Goal: Book appointment/travel/reservation

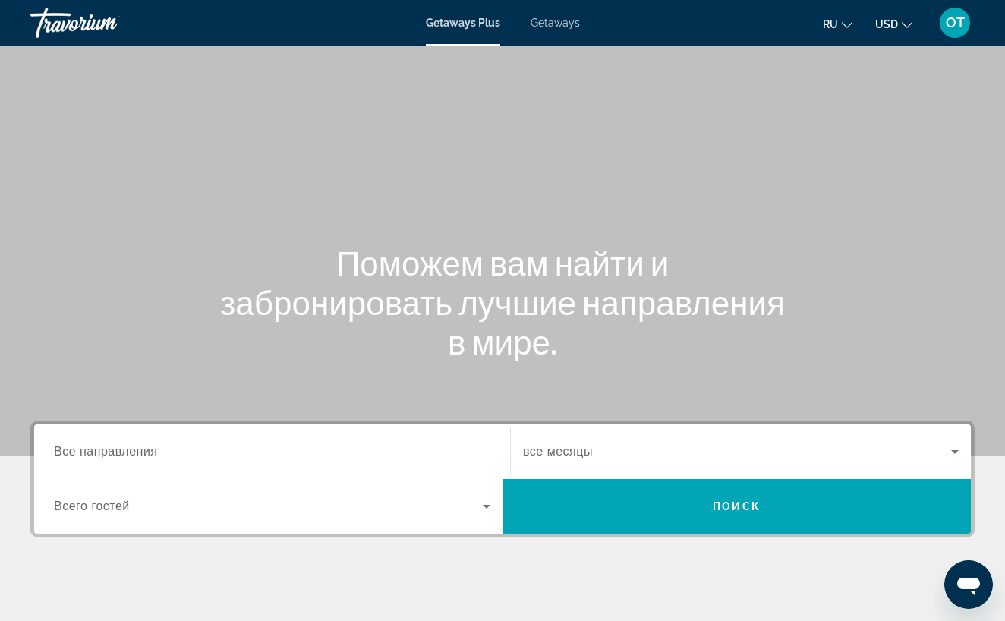
click at [550, 29] on div "Getaways Plus Getaways ru English Español Français Italiano Português русский U…" at bounding box center [502, 22] width 1005 height 39
click at [566, 28] on span "Getaways" at bounding box center [555, 23] width 49 height 12
click at [176, 449] on input "Destination Все направления" at bounding box center [272, 452] width 436 height 18
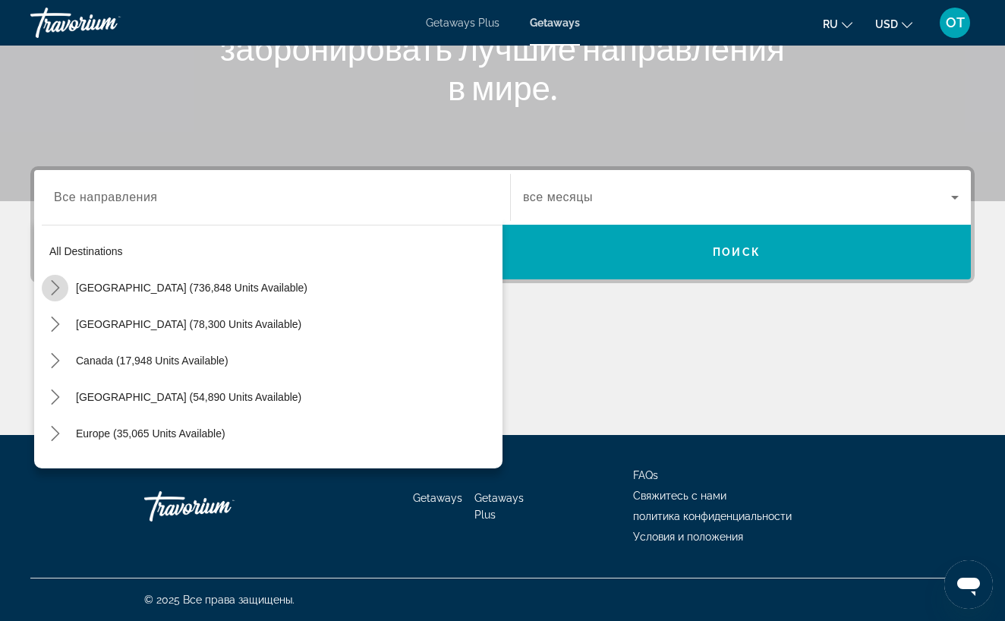
click at [56, 290] on icon "Toggle United States (736,848 units available) submenu" at bounding box center [55, 287] width 8 height 15
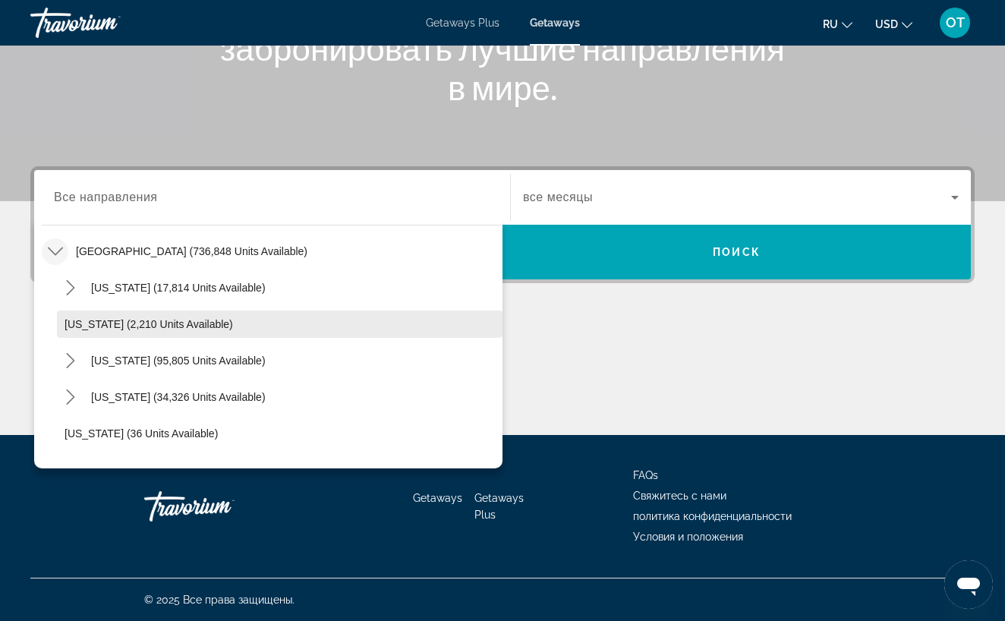
scroll to position [43, 0]
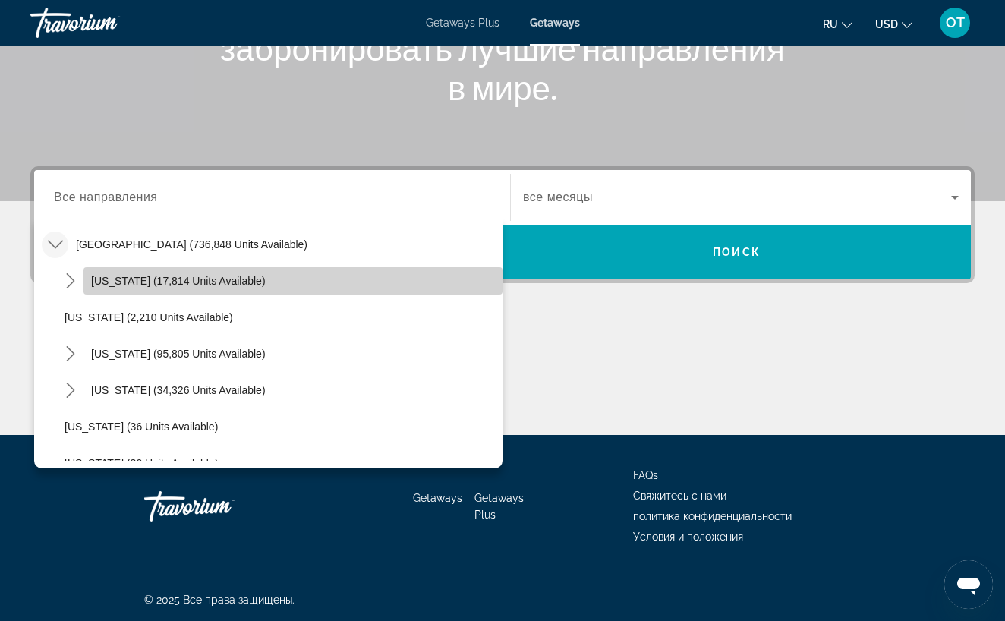
click at [175, 286] on span "[US_STATE] (17,814 units available)" at bounding box center [178, 281] width 175 height 12
type input "**********"
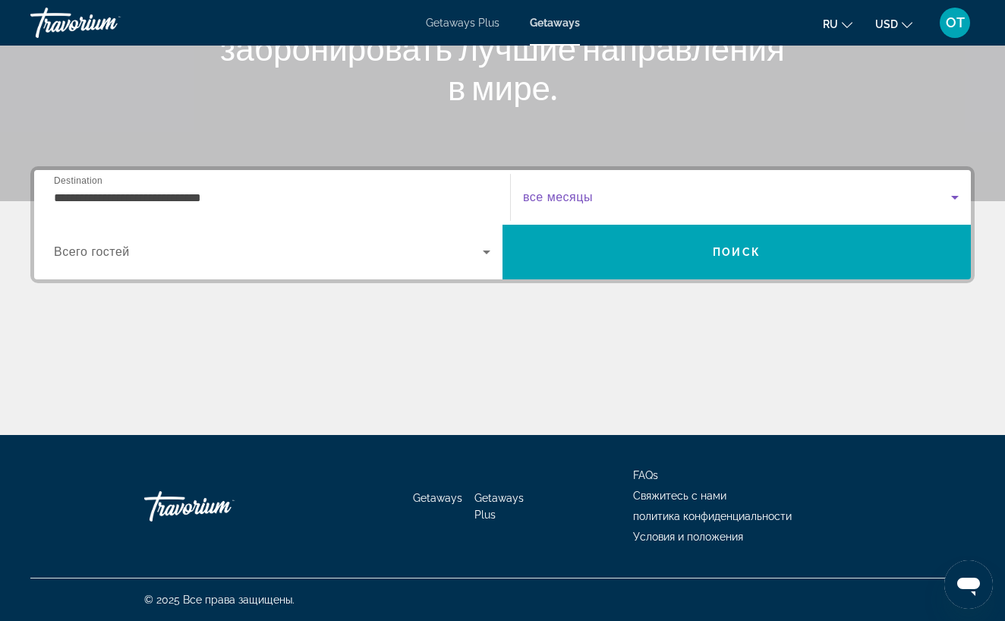
click at [959, 196] on icon "Search widget" at bounding box center [955, 197] width 18 height 18
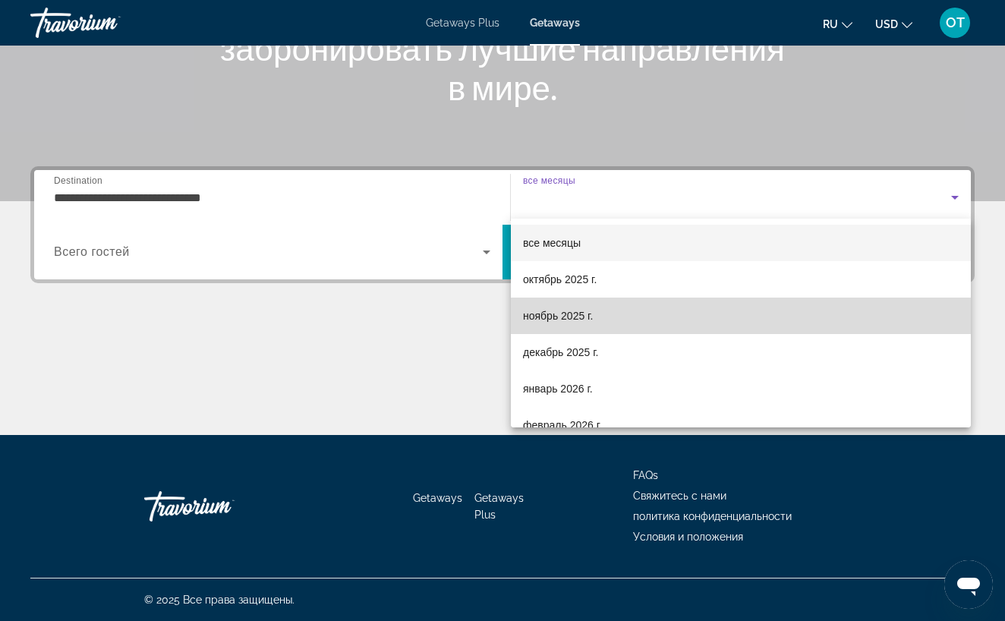
click at [747, 325] on mat-option "ноябрь 2025 г." at bounding box center [741, 316] width 460 height 36
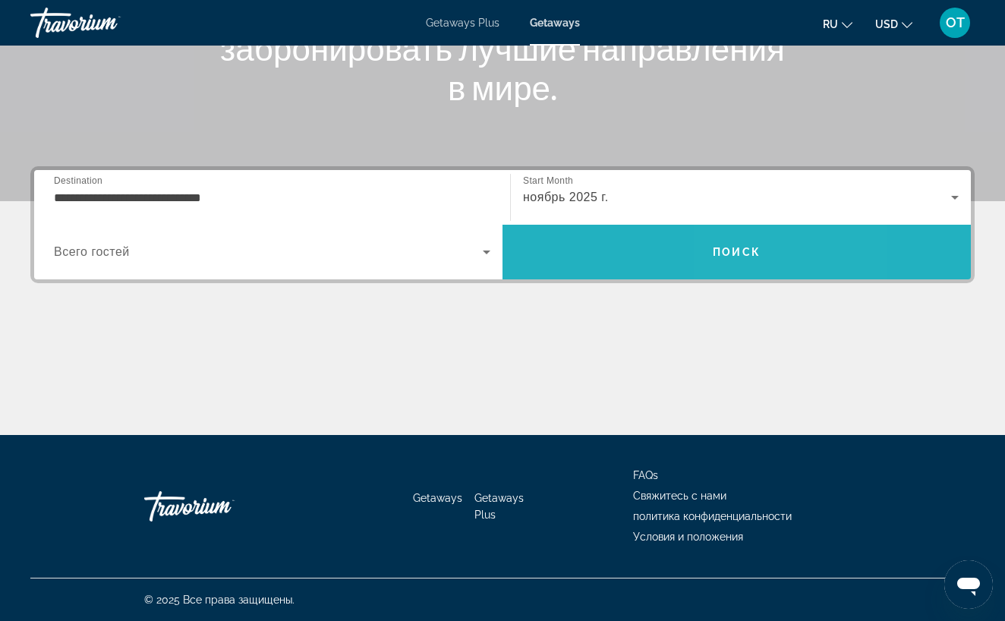
click at [743, 260] on span "Search" at bounding box center [737, 252] width 468 height 36
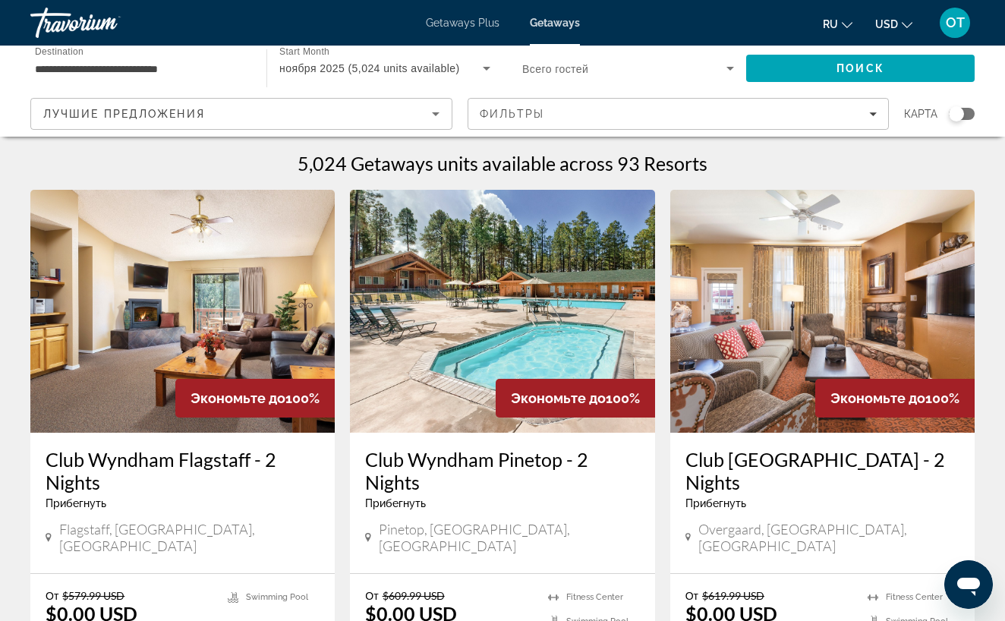
click at [974, 112] on div "Search widget" at bounding box center [962, 114] width 26 height 12
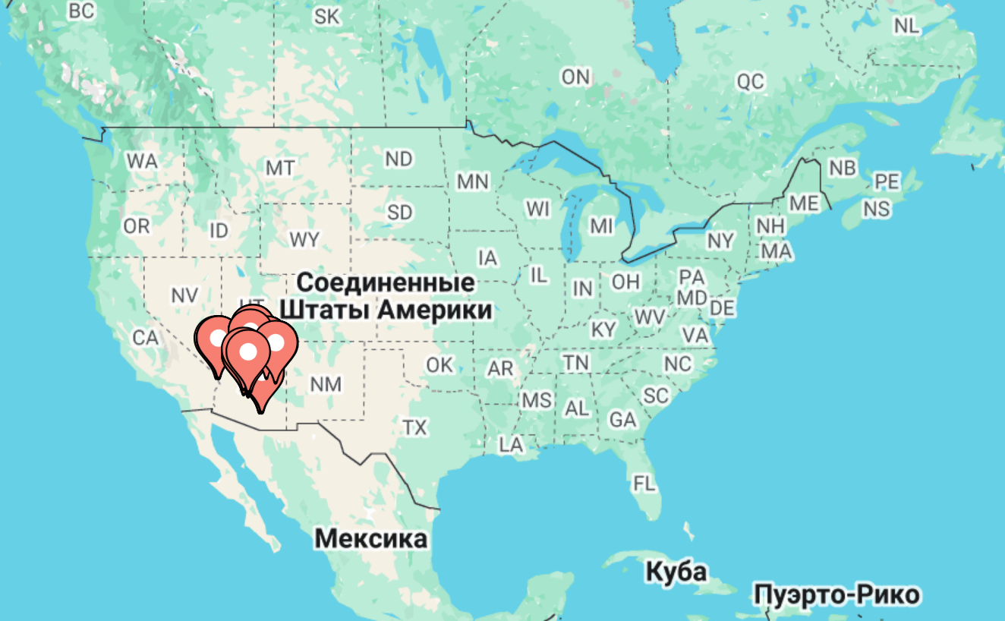
click at [271, 152] on div "Чтобы активировать перетаскивание с помощью клавиатуры, нажмите Alt + Ввод. Пос…" at bounding box center [502, 379] width 944 height 455
click at [143, 333] on icon "Main content" at bounding box center [150, 343] width 14 height 20
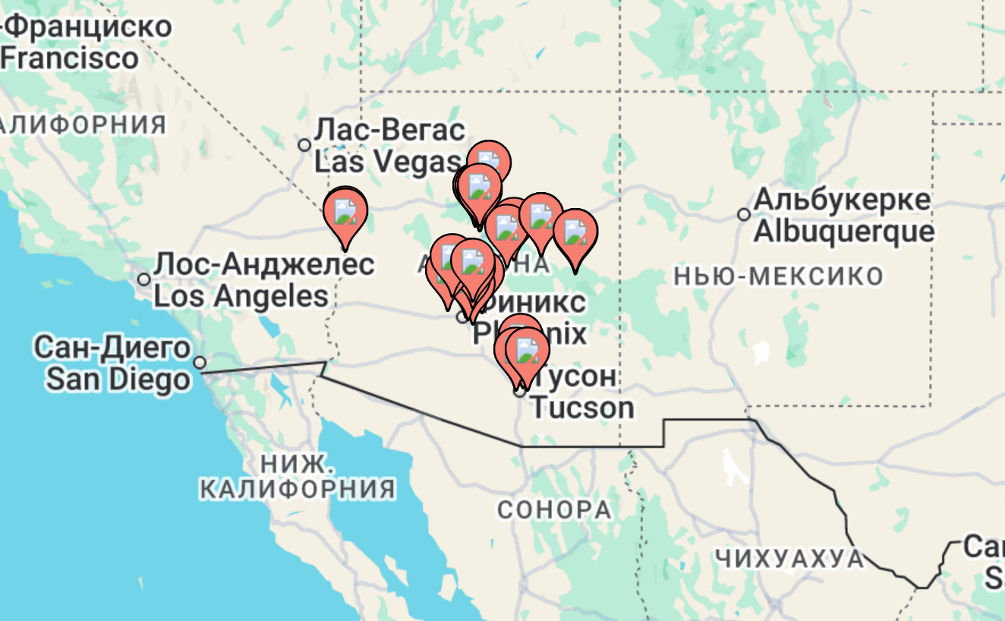
click at [518, 370] on image "Main content" at bounding box center [522, 374] width 9 height 9
type input "**********"
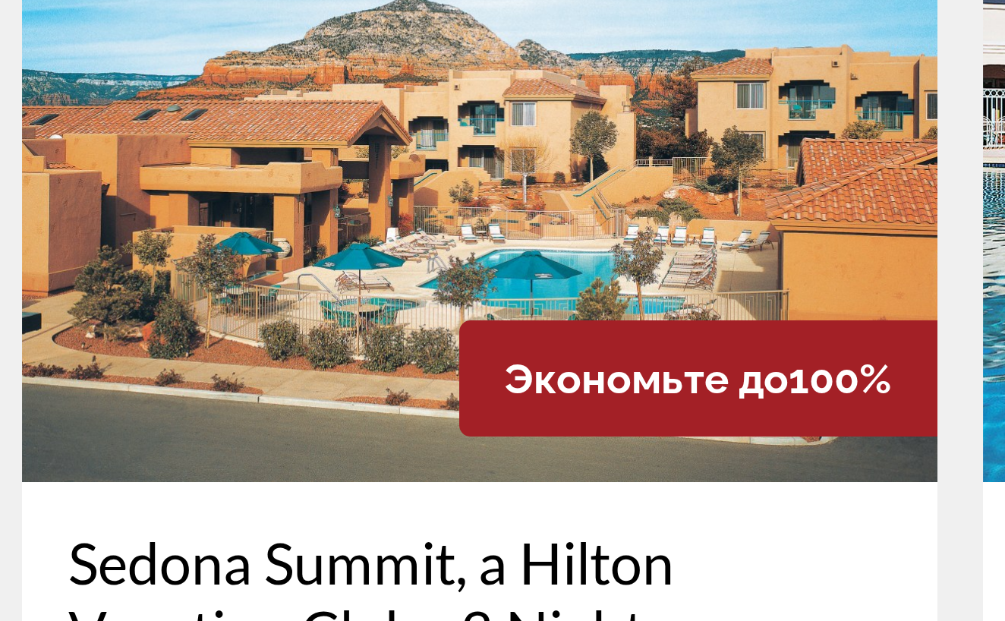
scroll to position [2059, 0]
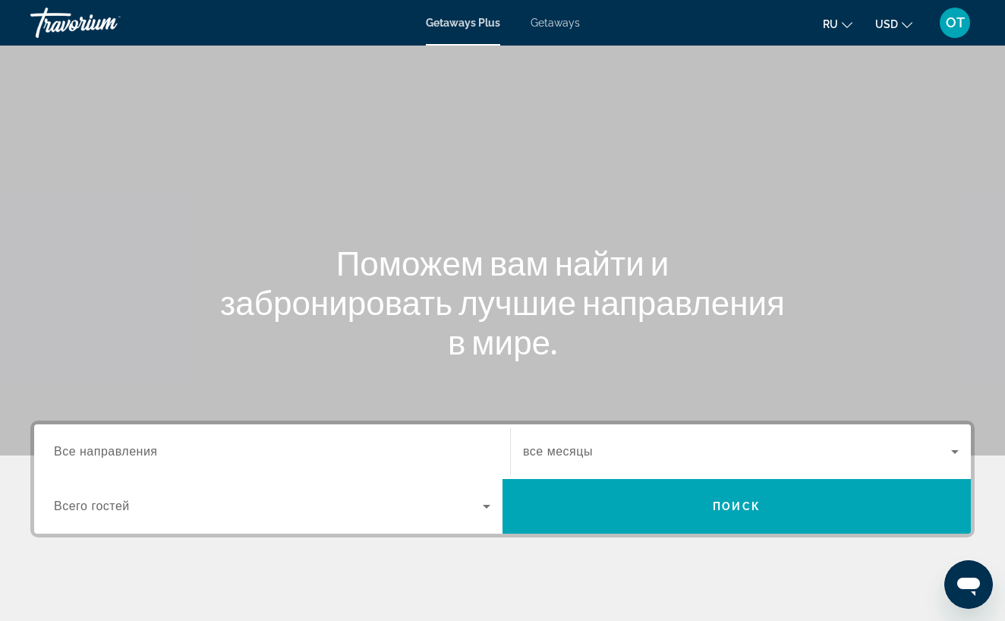
click at [563, 27] on span "Getaways" at bounding box center [555, 23] width 49 height 12
click at [153, 449] on span "Все направления" at bounding box center [106, 451] width 104 height 13
click at [153, 449] on input "Destination Все направления" at bounding box center [272, 452] width 436 height 18
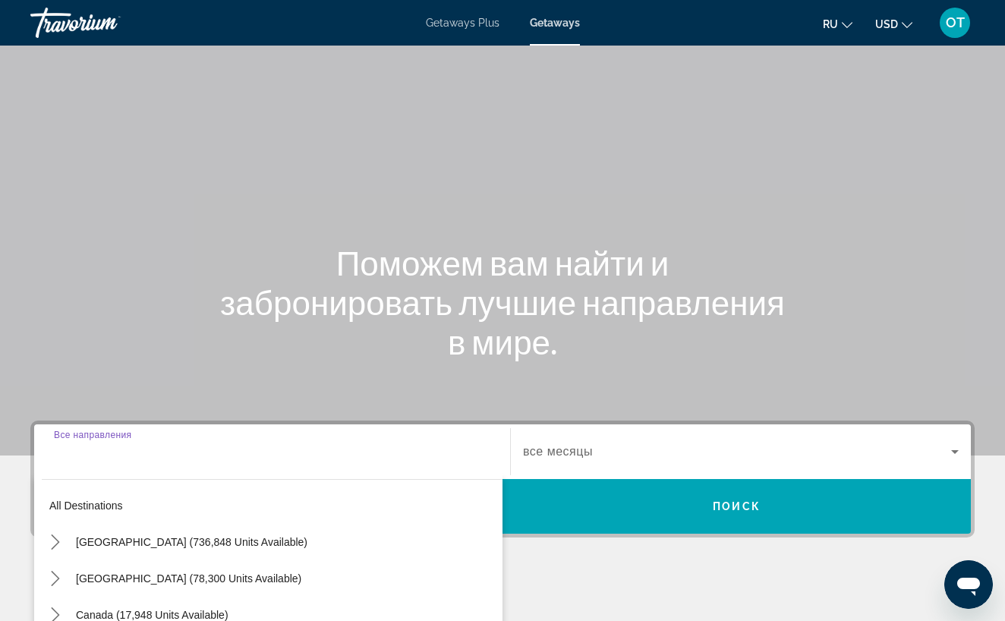
scroll to position [254, 0]
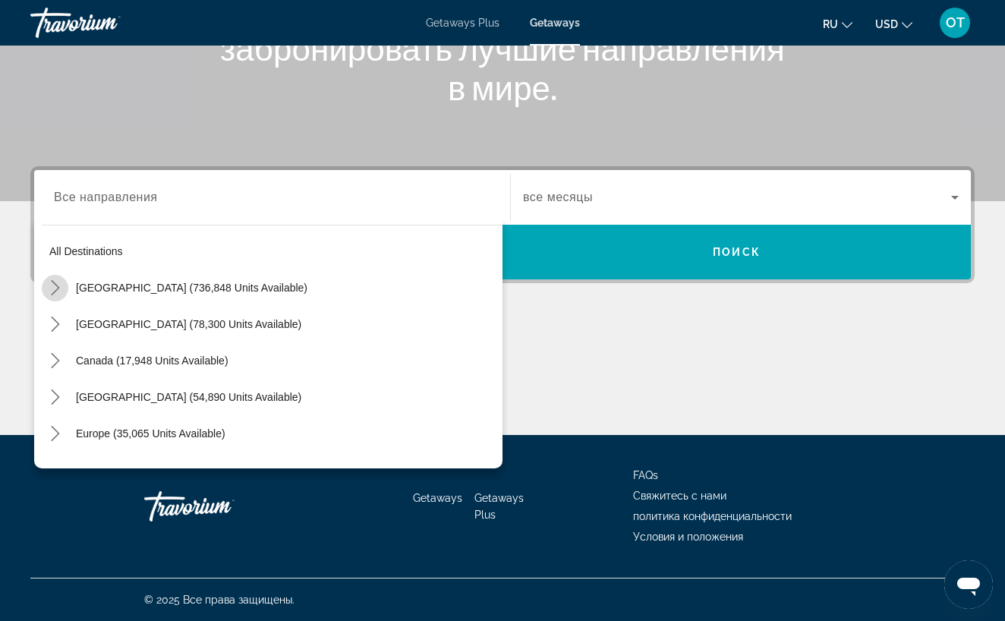
click at [55, 291] on icon "Toggle United States (736,848 units available) submenu" at bounding box center [55, 287] width 8 height 15
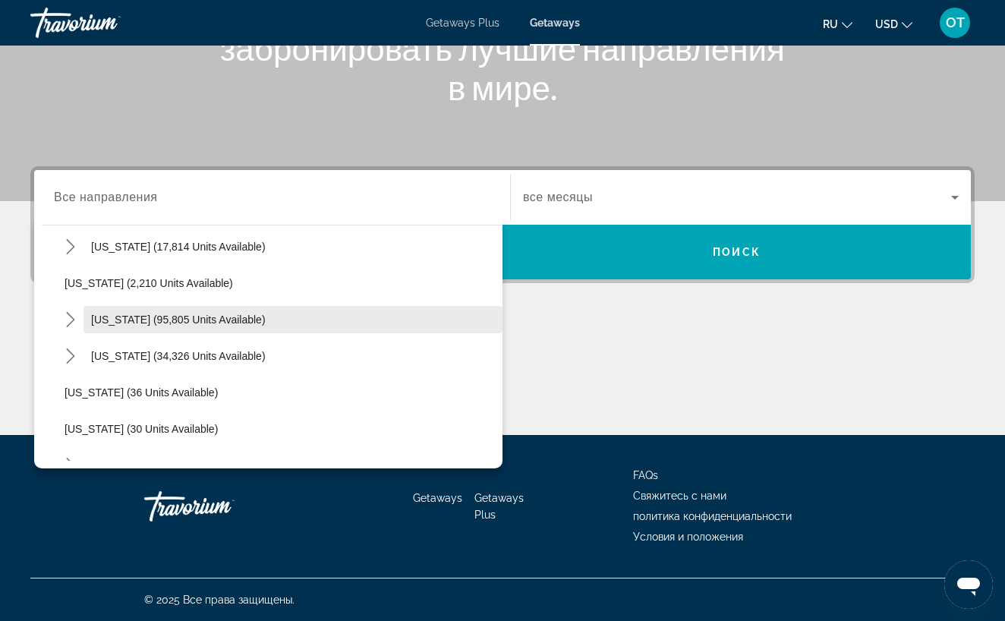
scroll to position [80, 0]
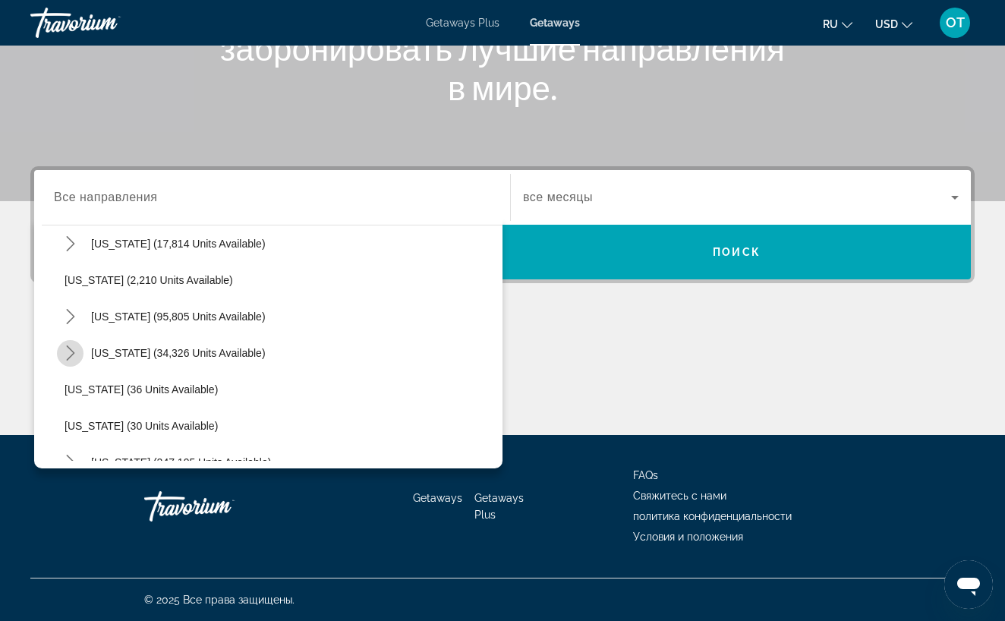
click at [71, 351] on icon "Toggle Colorado (34,326 units available) submenu" at bounding box center [70, 352] width 8 height 15
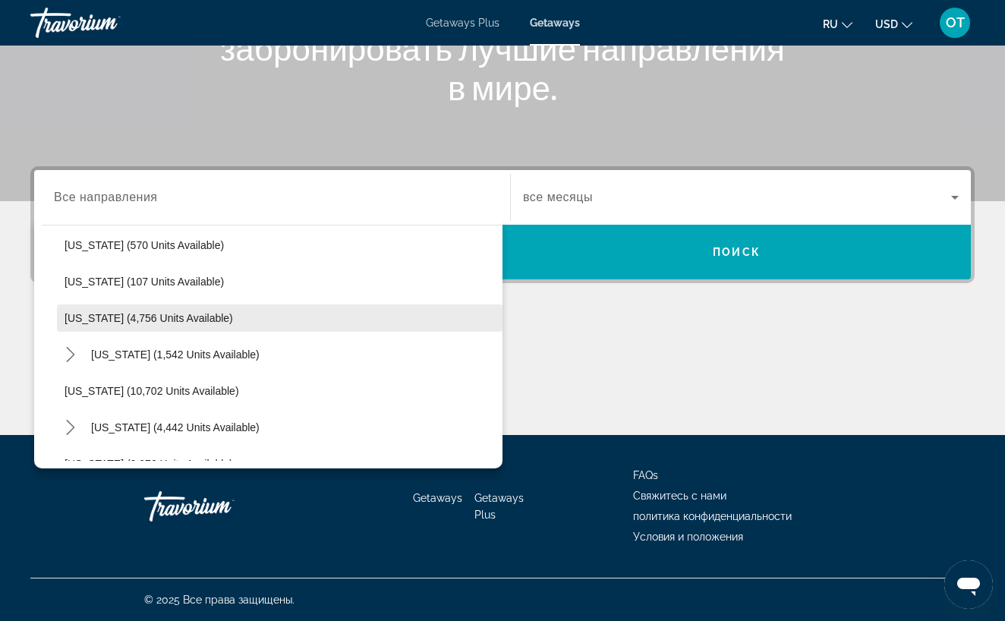
scroll to position [596, 0]
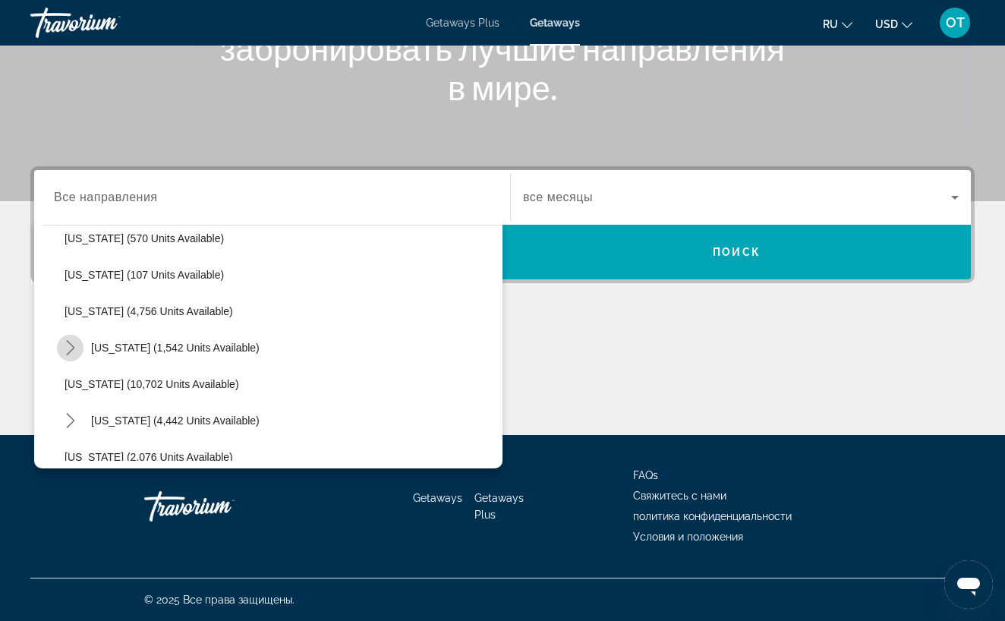
click at [69, 346] on icon "Toggle Maine (1,542 units available) submenu" at bounding box center [70, 347] width 15 height 15
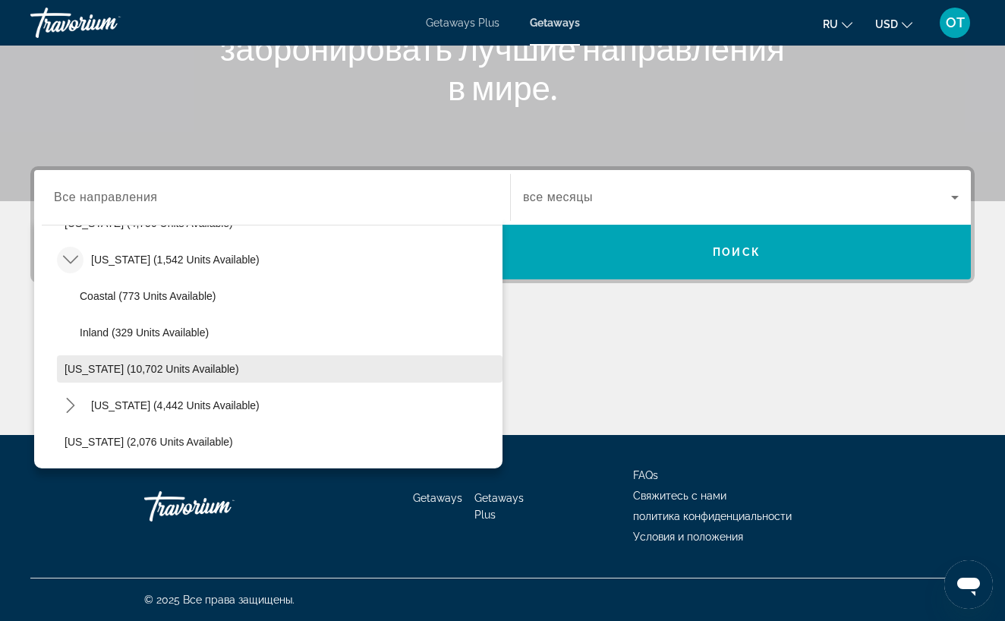
scroll to position [720, 0]
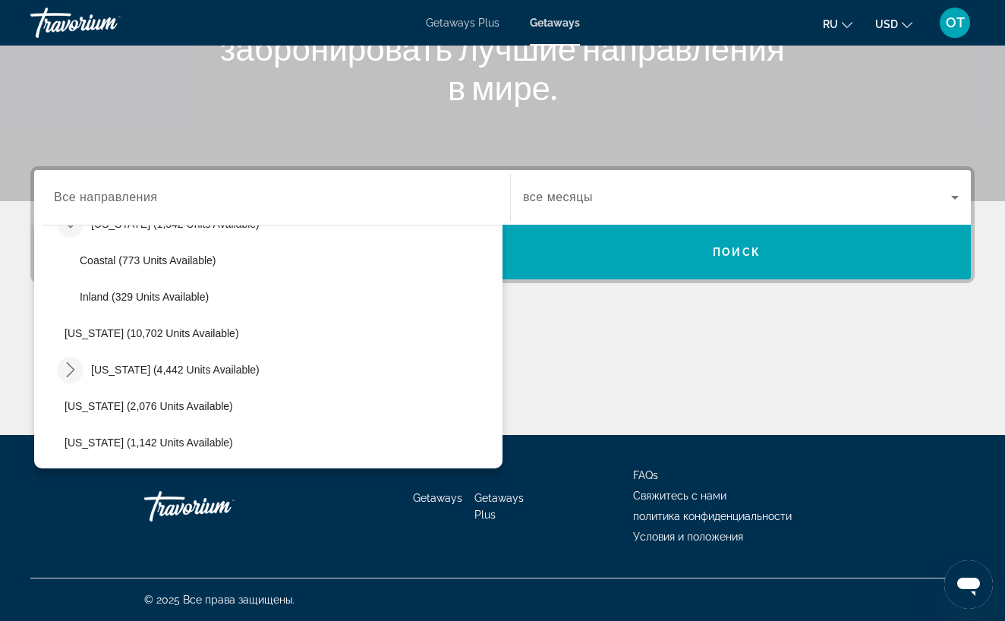
click at [69, 370] on icon "Toggle Massachusetts (4,442 units available) submenu" at bounding box center [70, 369] width 15 height 15
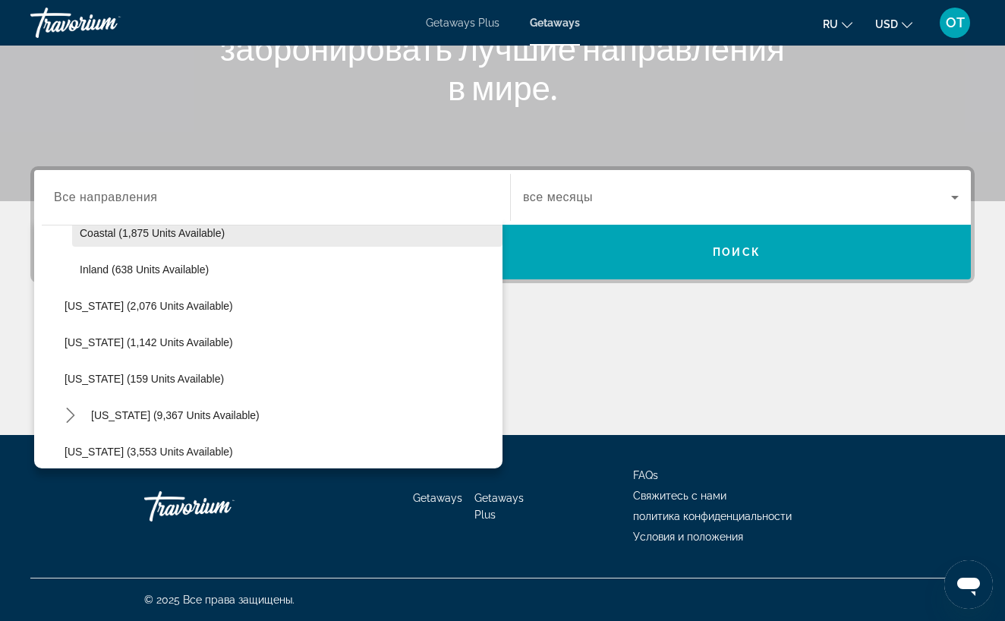
scroll to position [903, 0]
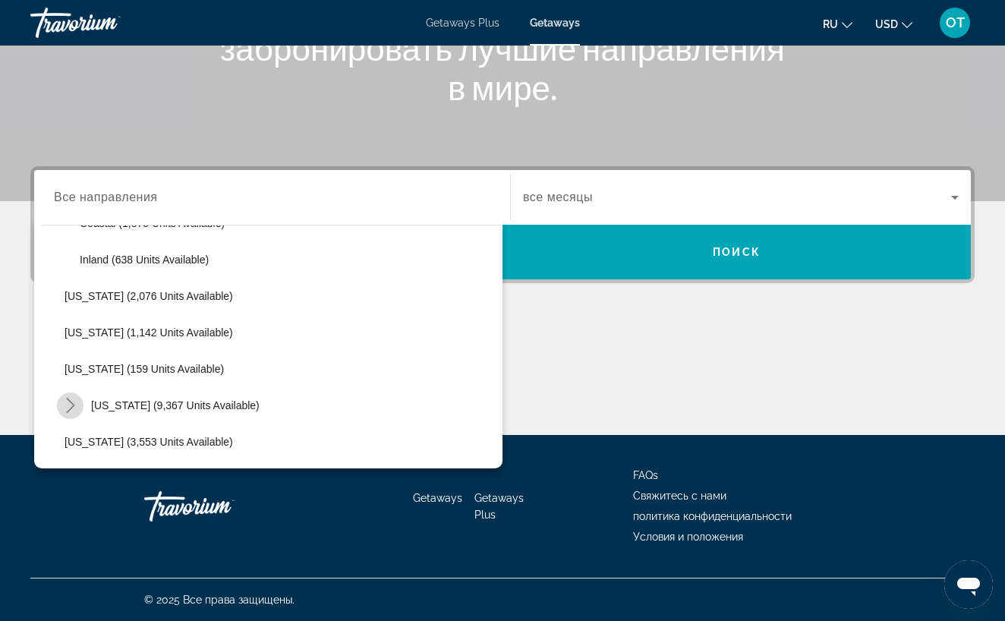
click at [73, 405] on icon "Toggle Missouri (9,367 units available) submenu" at bounding box center [70, 405] width 8 height 15
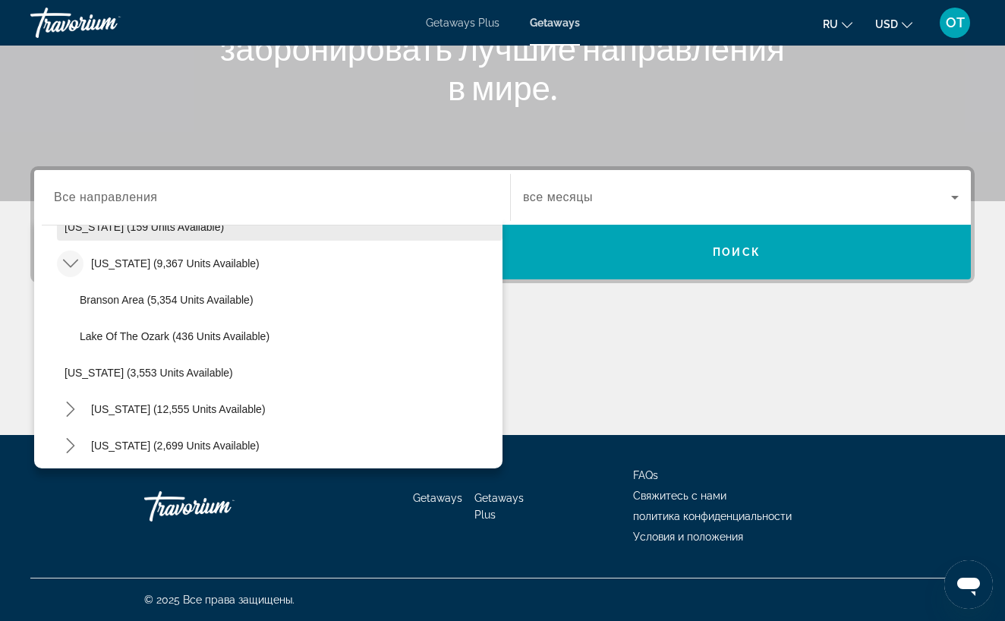
scroll to position [1049, 0]
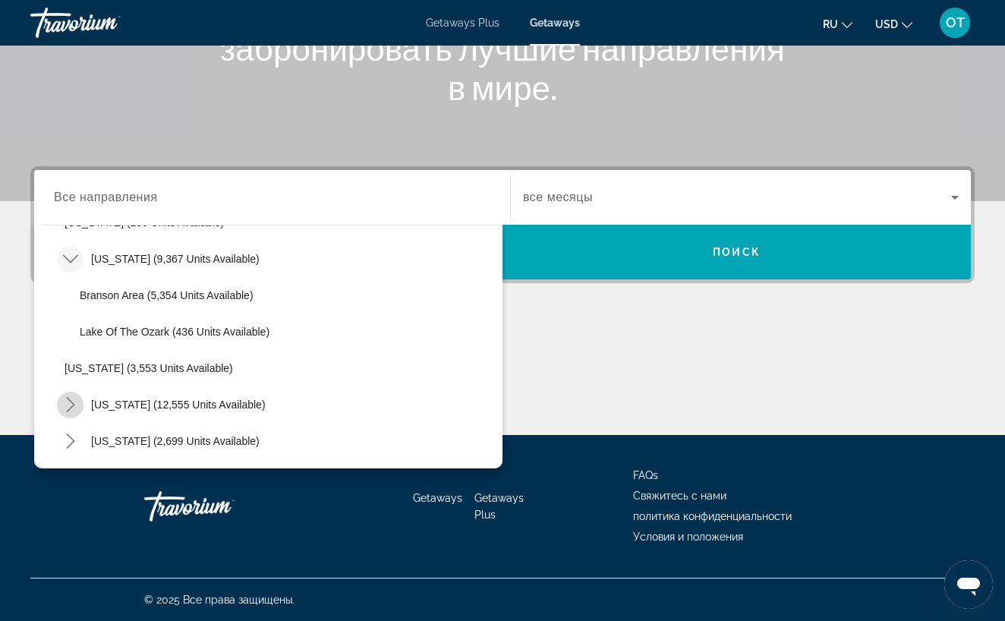
click at [68, 406] on icon "Toggle Nevada (12,555 units available) submenu" at bounding box center [70, 404] width 15 height 15
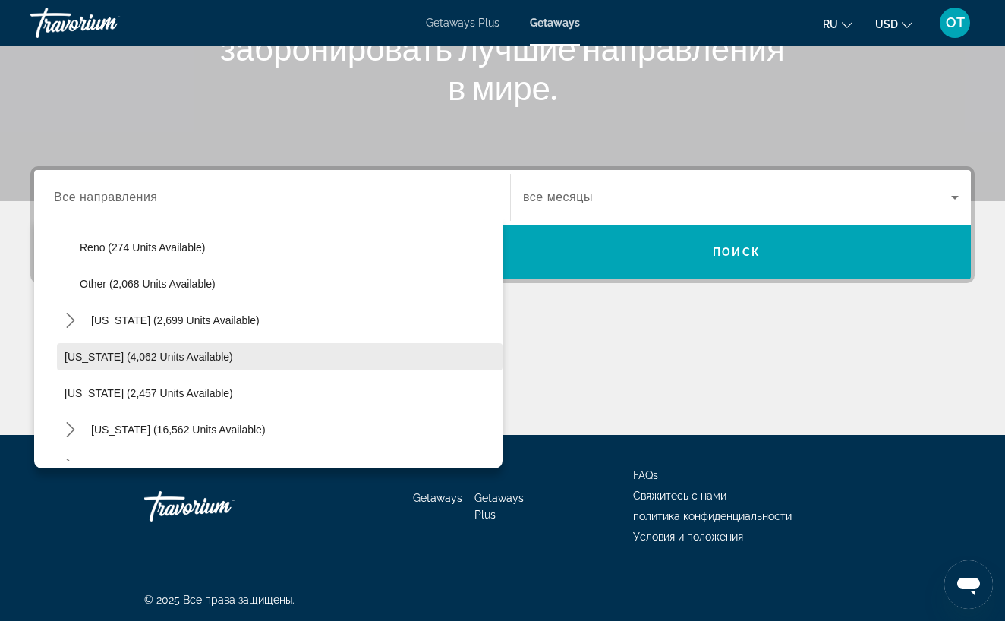
scroll to position [1283, 0]
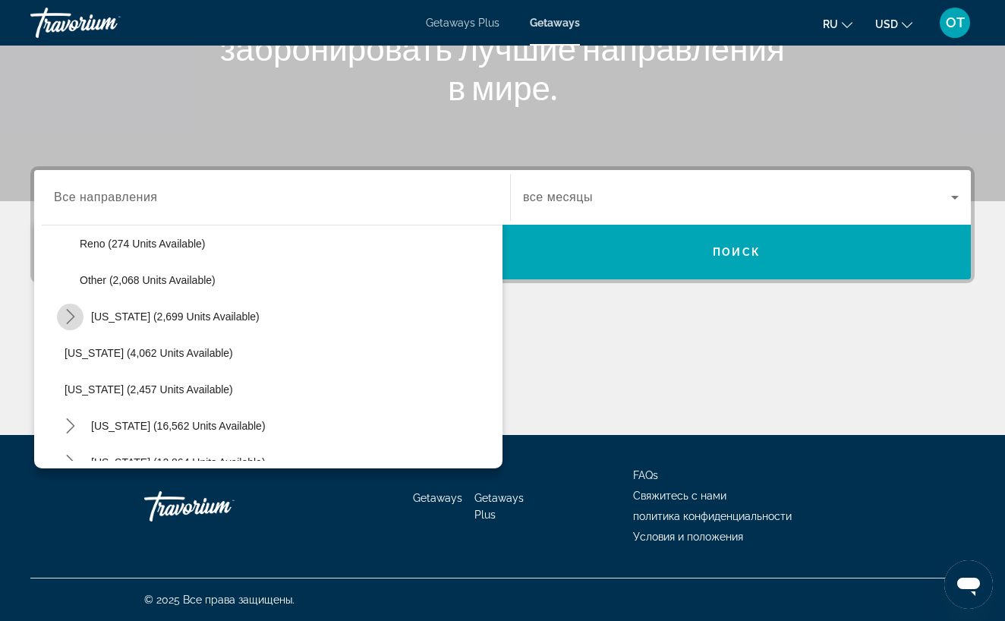
click at [77, 316] on icon "Toggle New Hampshire (2,699 units available) submenu" at bounding box center [70, 316] width 15 height 15
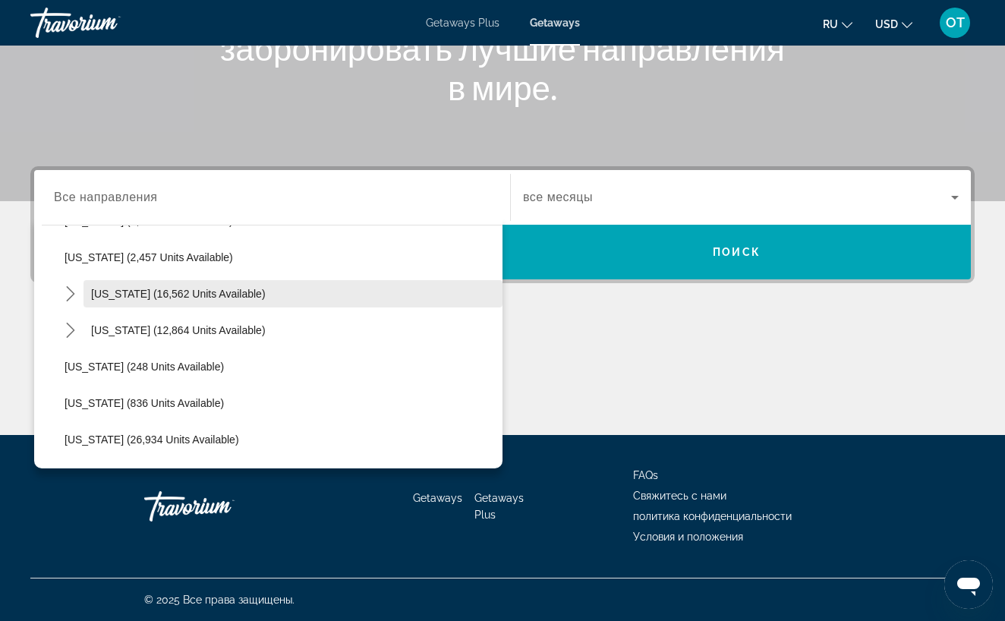
scroll to position [1489, 0]
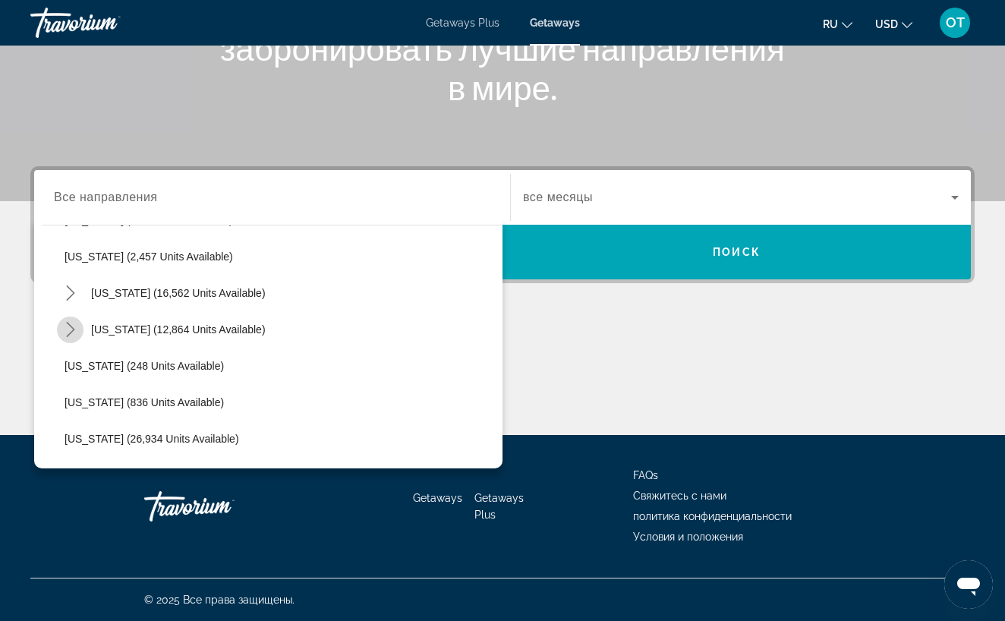
click at [71, 330] on icon "Toggle North Carolina (12,864 units available) submenu" at bounding box center [70, 329] width 15 height 15
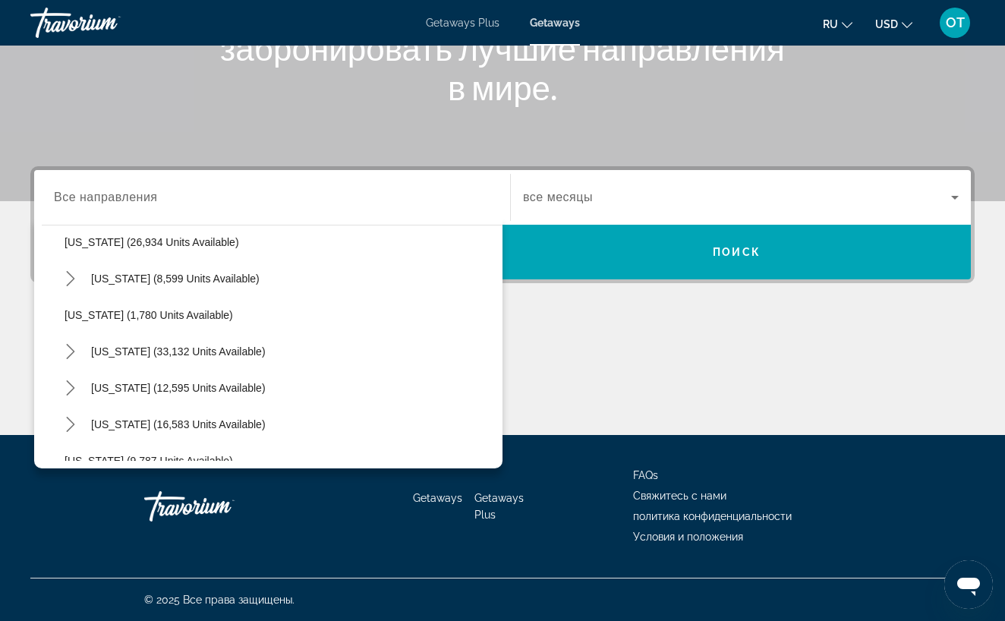
scroll to position [1763, 0]
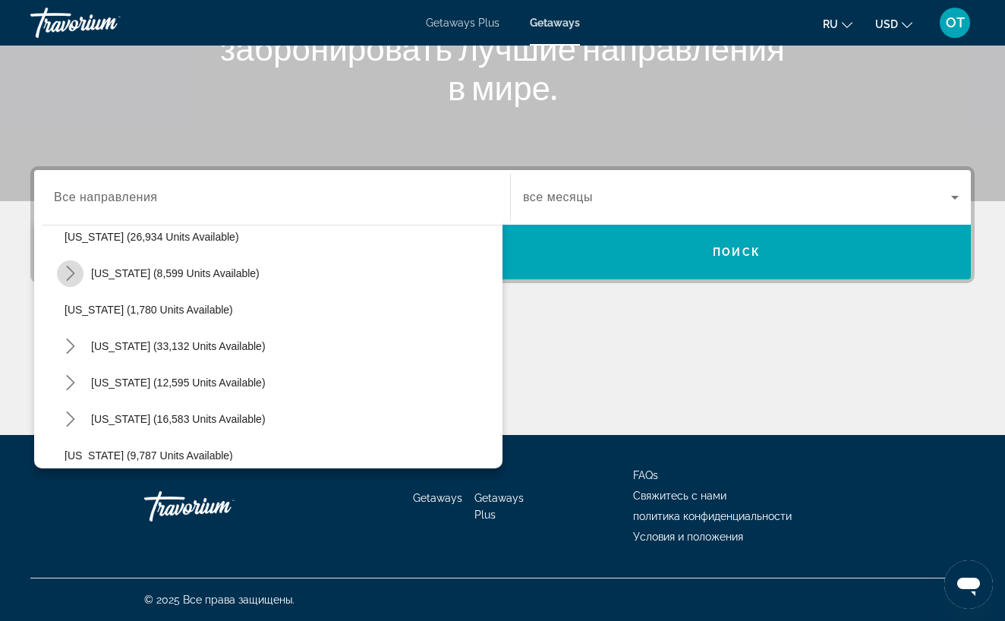
click at [71, 274] on icon "Toggle Pennsylvania (8,599 units available) submenu" at bounding box center [70, 273] width 15 height 15
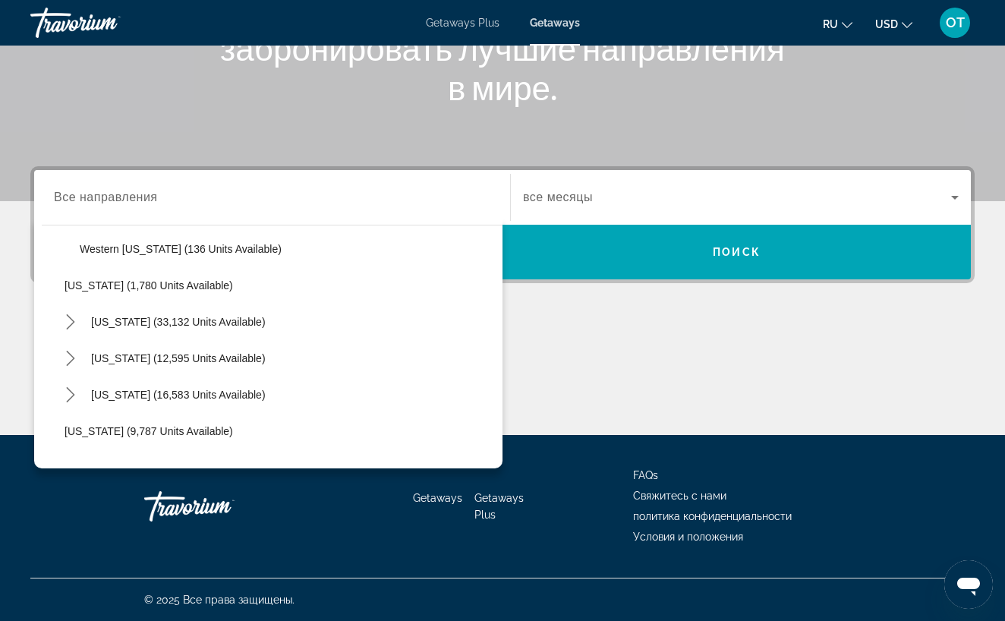
scroll to position [1915, 0]
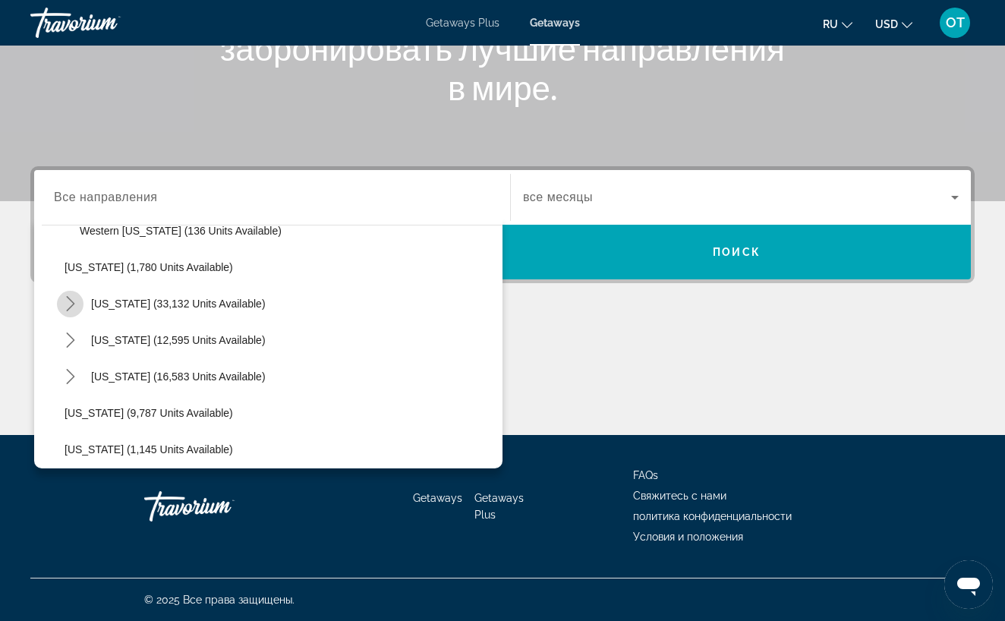
click at [71, 304] on icon "Toggle South Carolina (33,132 units available) submenu" at bounding box center [70, 303] width 15 height 15
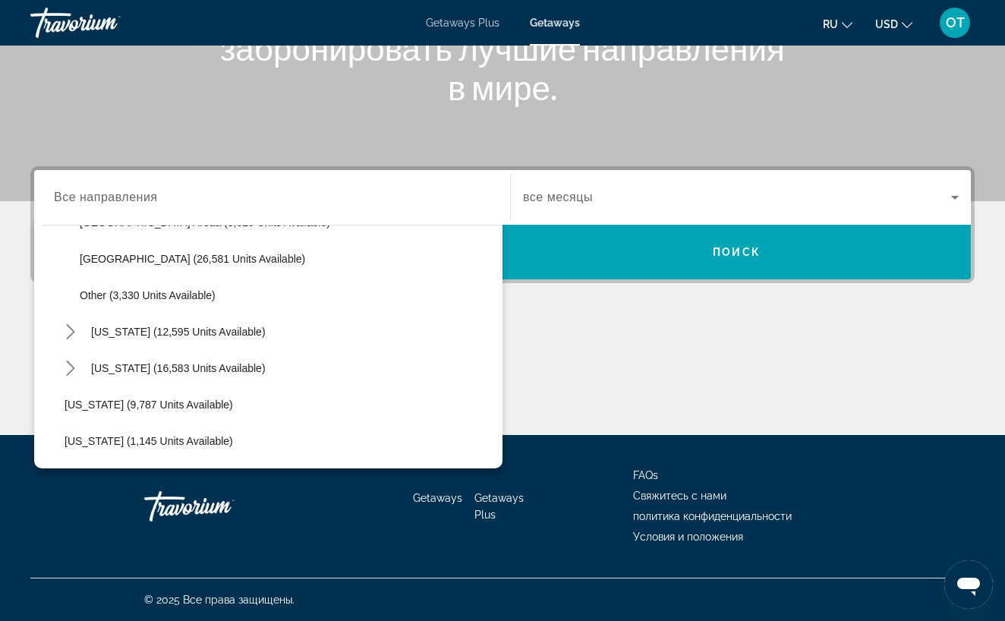
scroll to position [2039, 0]
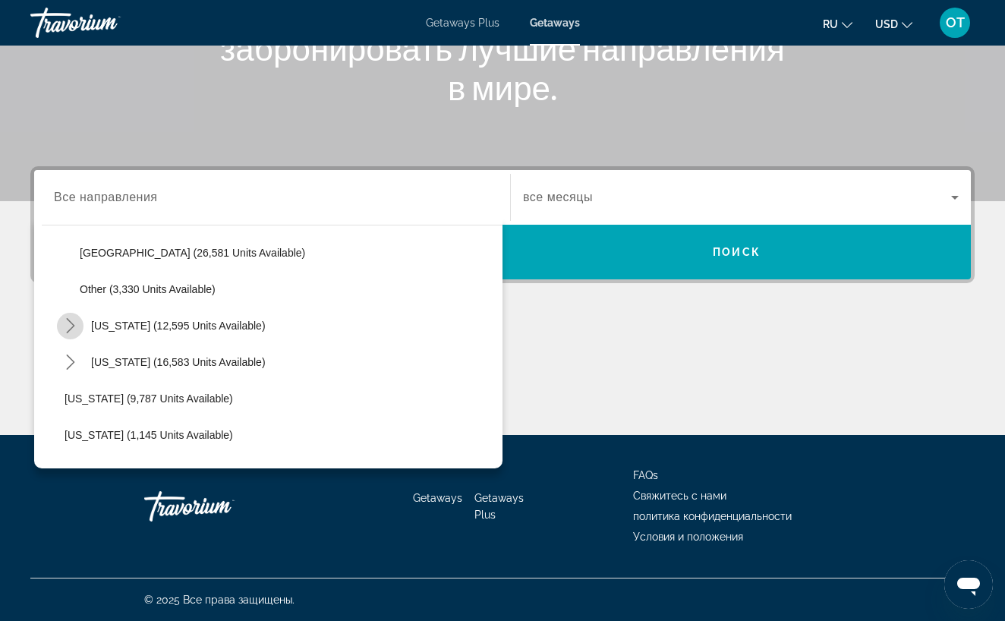
click at [70, 326] on icon "Toggle Tennessee (12,595 units available) submenu" at bounding box center [70, 325] width 15 height 15
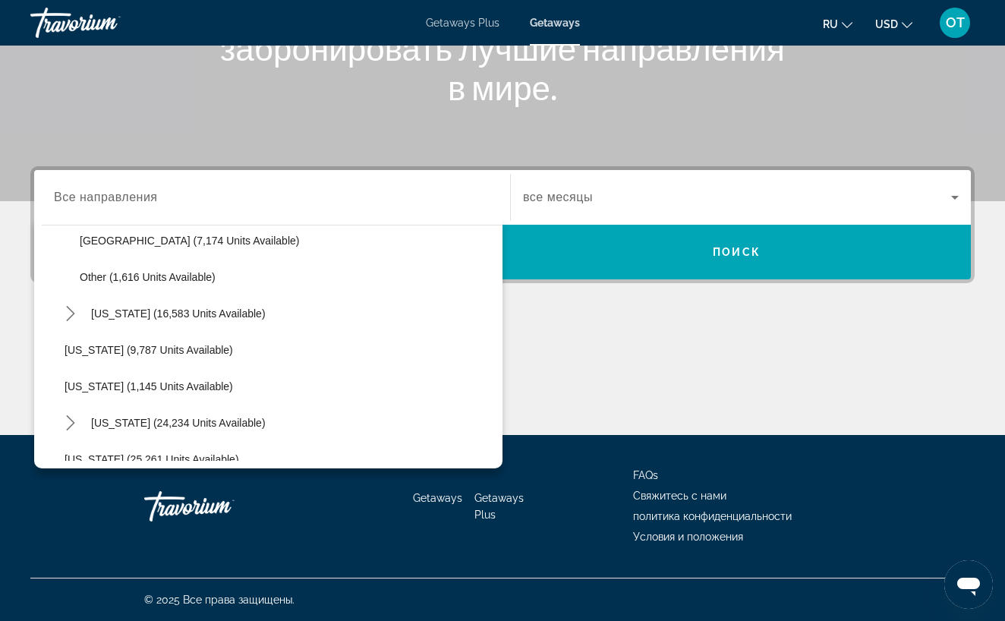
scroll to position [2201, 0]
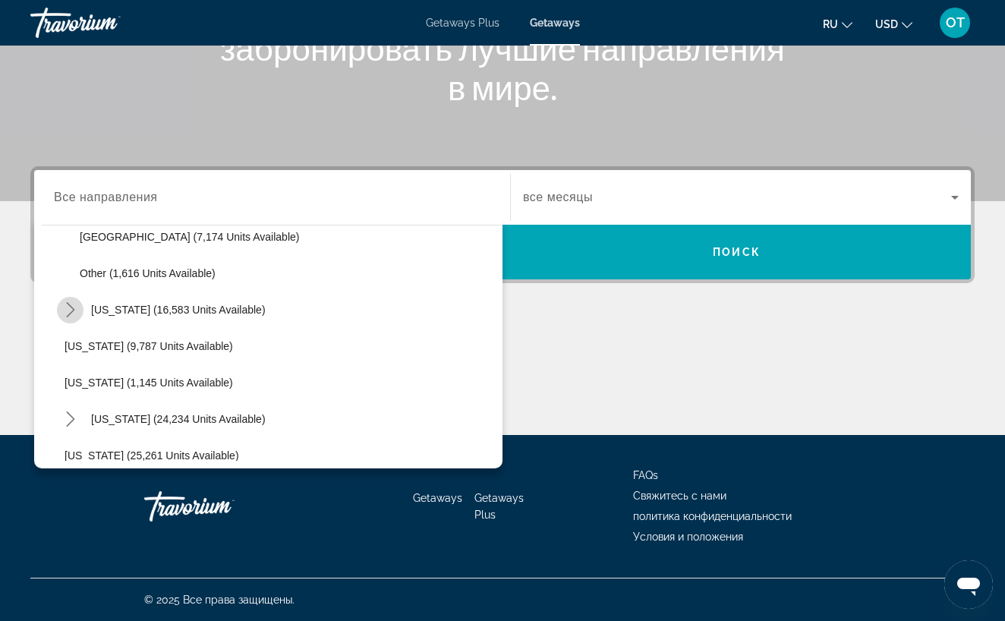
click at [71, 312] on icon "Toggle Texas (16,583 units available) submenu" at bounding box center [70, 309] width 15 height 15
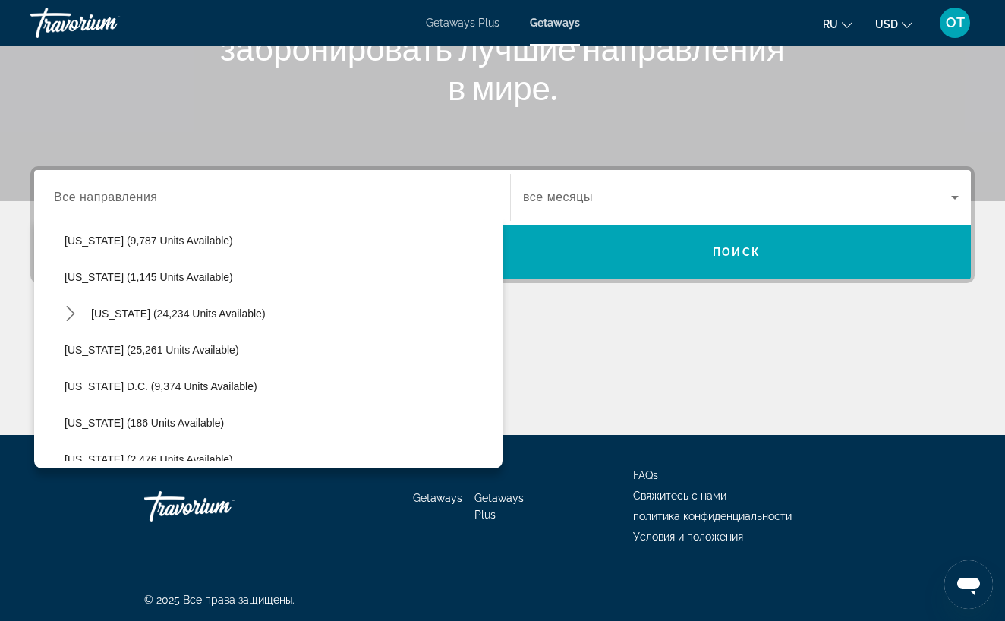
scroll to position [2402, 0]
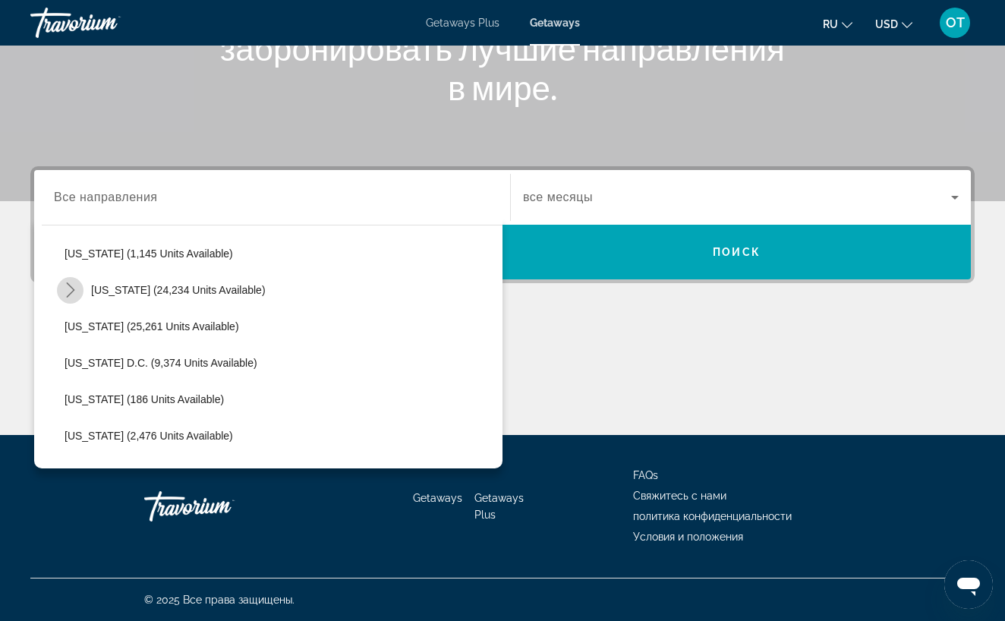
click at [74, 291] on icon "Toggle Virginia (24,234 units available) submenu" at bounding box center [70, 289] width 15 height 15
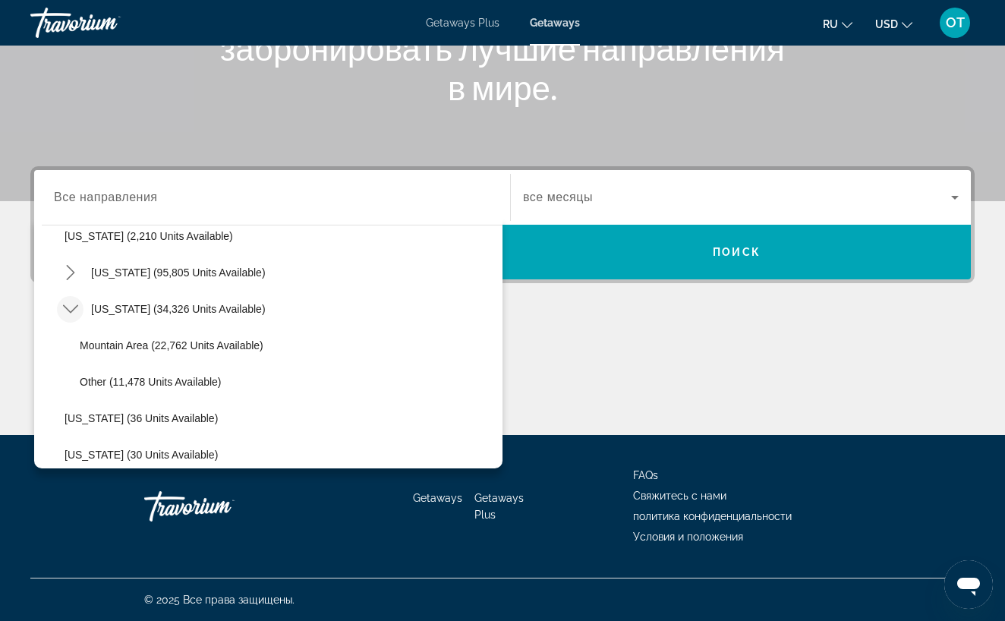
scroll to position [126, 0]
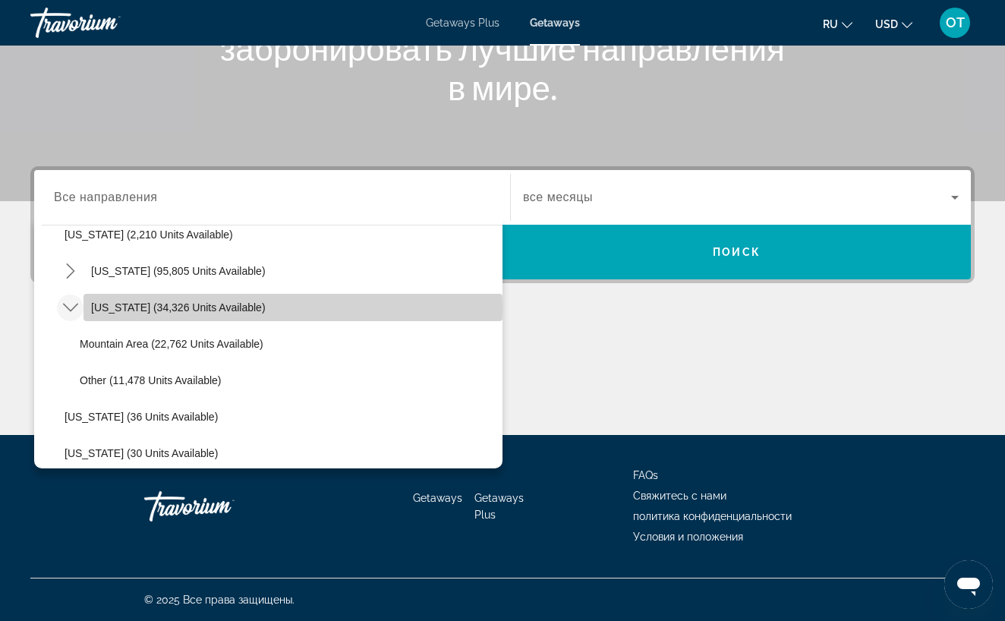
click at [200, 307] on span "[US_STATE] (34,326 units available)" at bounding box center [178, 307] width 175 height 12
type input "**********"
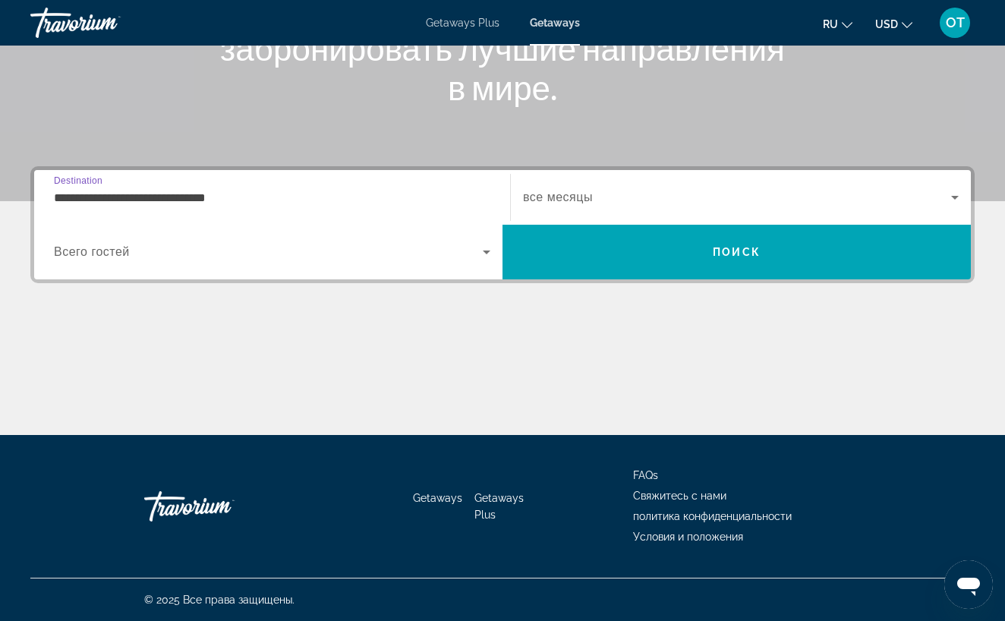
click at [959, 195] on icon "Search widget" at bounding box center [955, 197] width 18 height 18
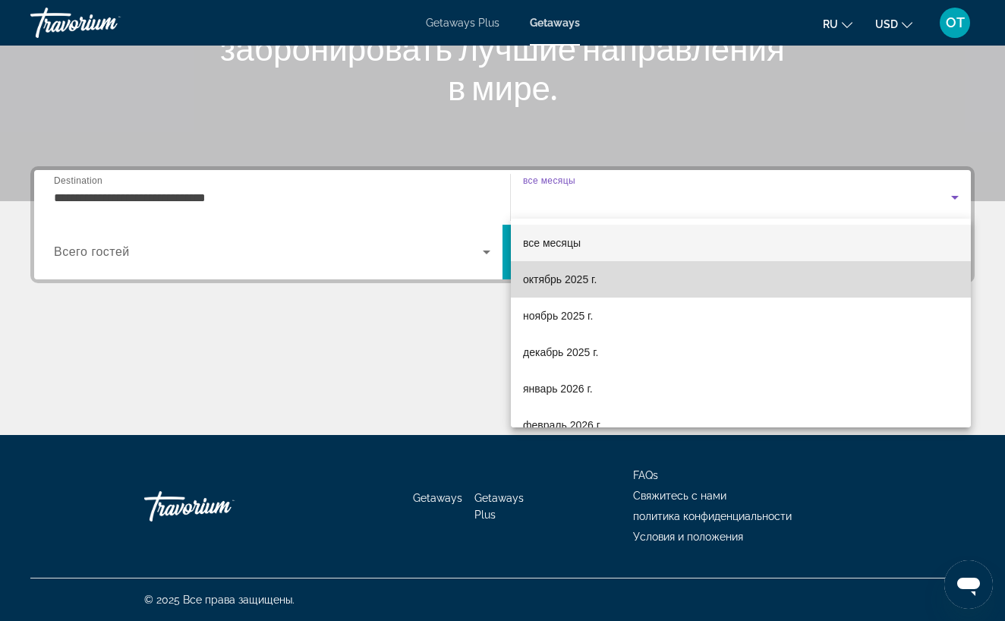
click at [713, 282] on mat-option "октябрь 2025 г." at bounding box center [741, 279] width 460 height 36
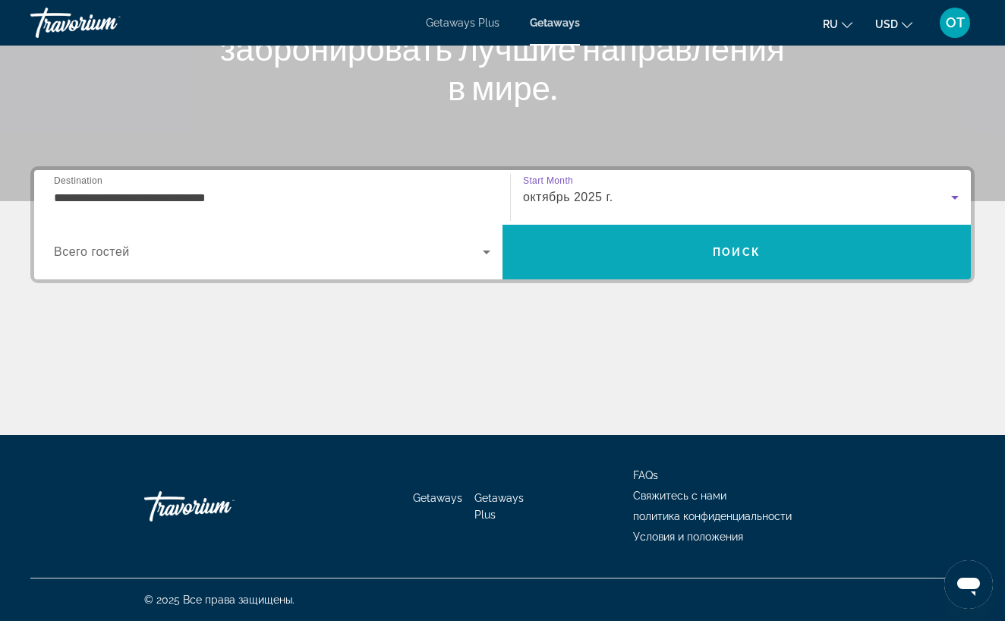
click at [739, 252] on span "Поиск" at bounding box center [737, 252] width 48 height 12
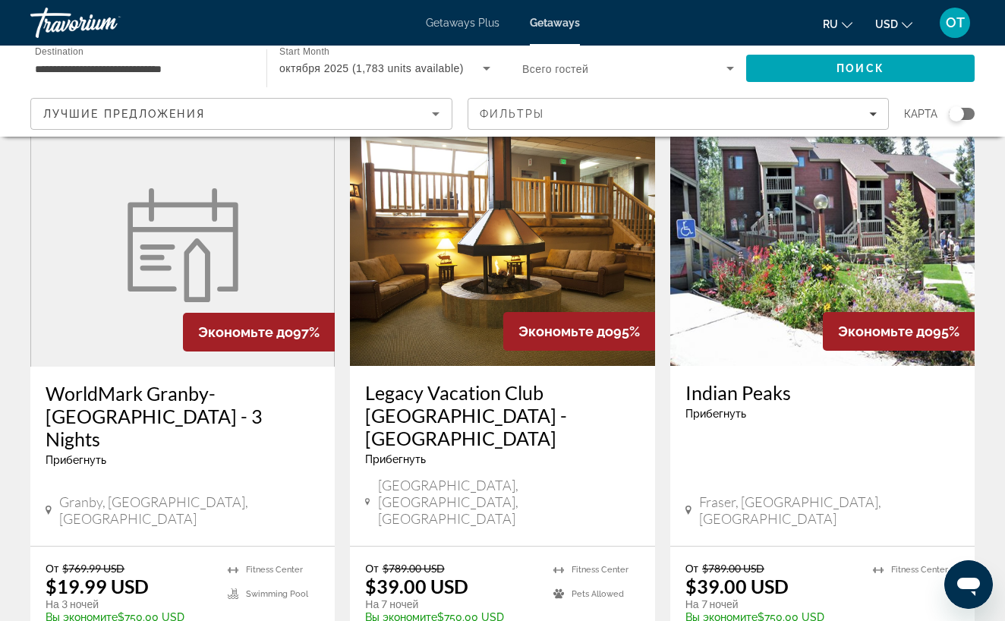
scroll to position [1807, 0]
